Goal: Check status: Check status

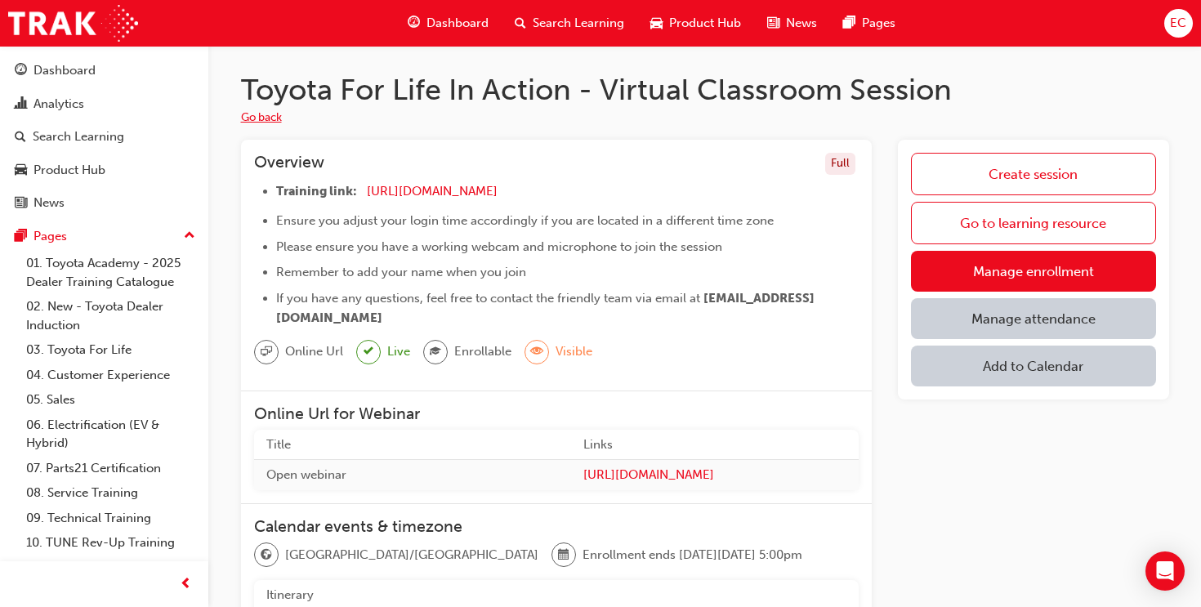
click at [247, 121] on button "Go back" at bounding box center [261, 118] width 41 height 19
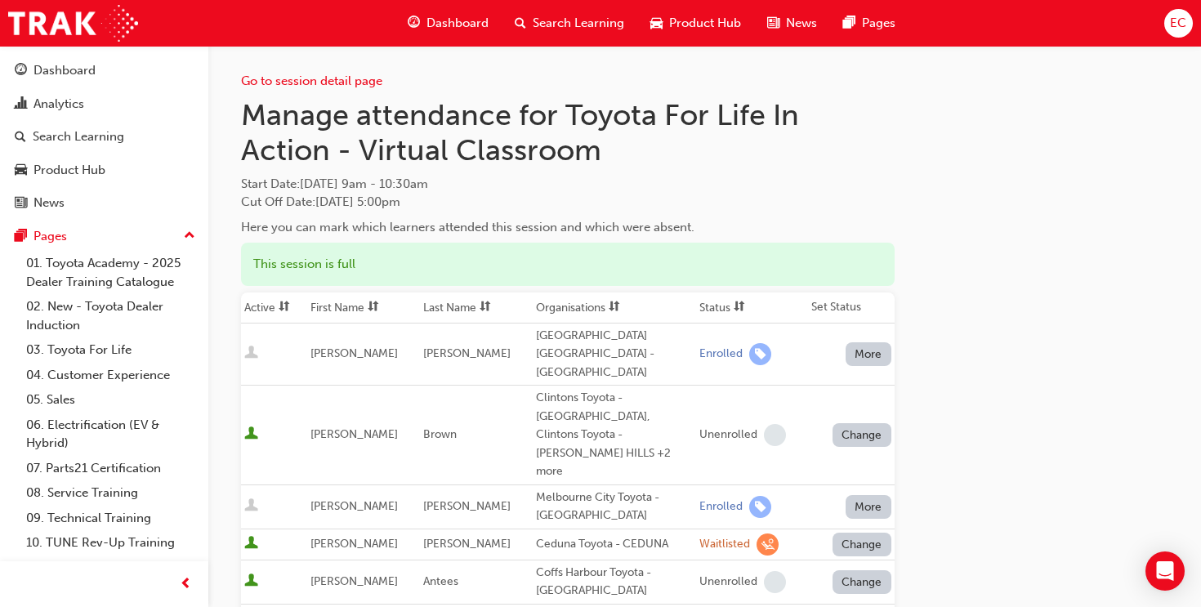
click at [342, 89] on div "Go to session detail page" at bounding box center [568, 68] width 654 height 45
click at [341, 84] on link "Go to session detail page" at bounding box center [311, 81] width 141 height 15
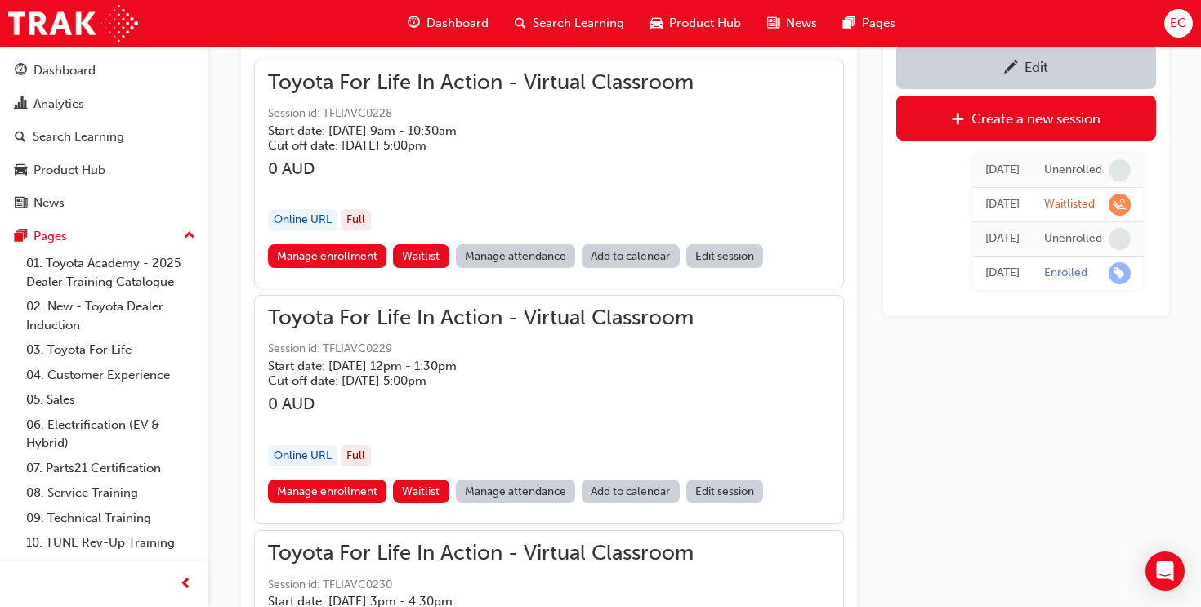
scroll to position [1236, 0]
